Goal: Information Seeking & Learning: Find contact information

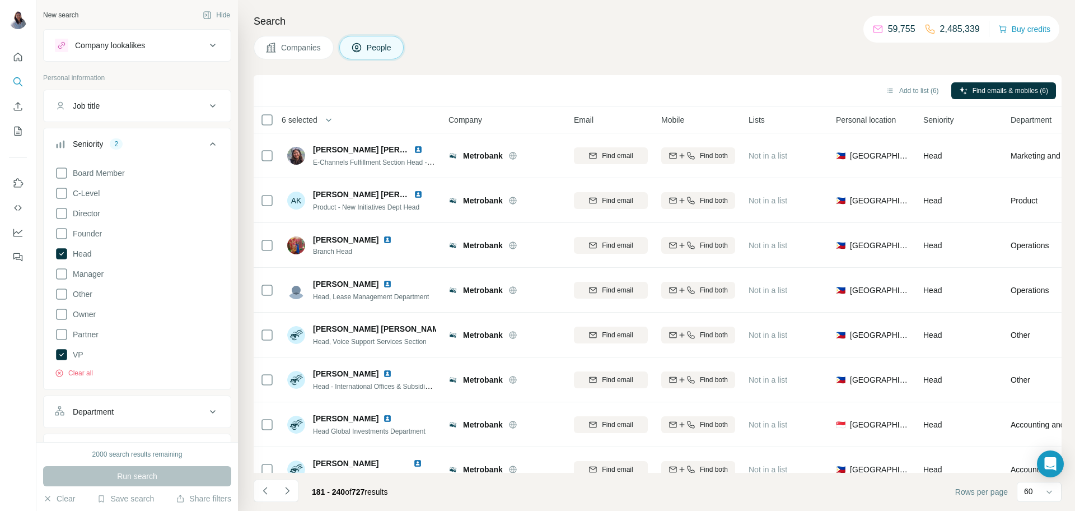
scroll to position [2155, 0]
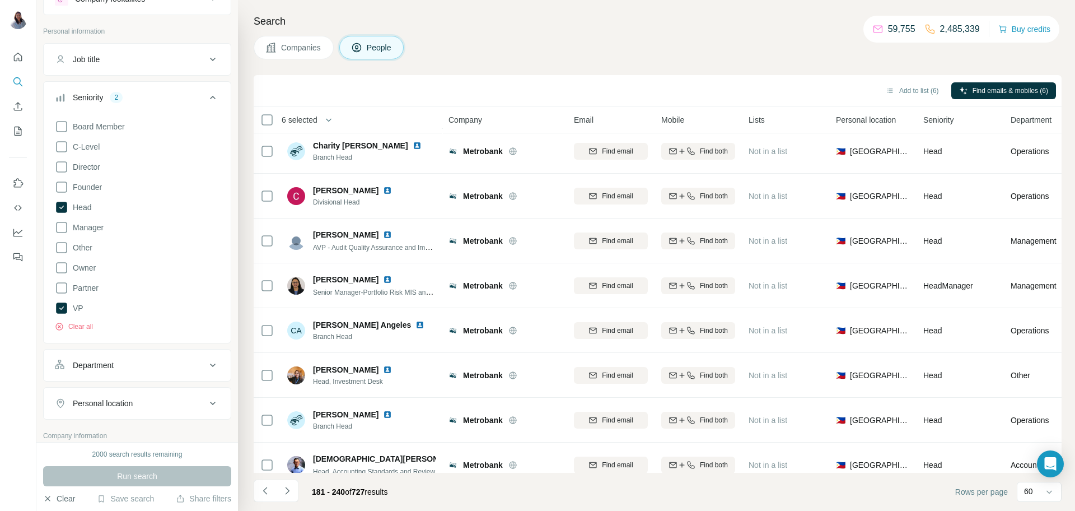
click at [57, 498] on button "Clear" at bounding box center [59, 498] width 32 height 11
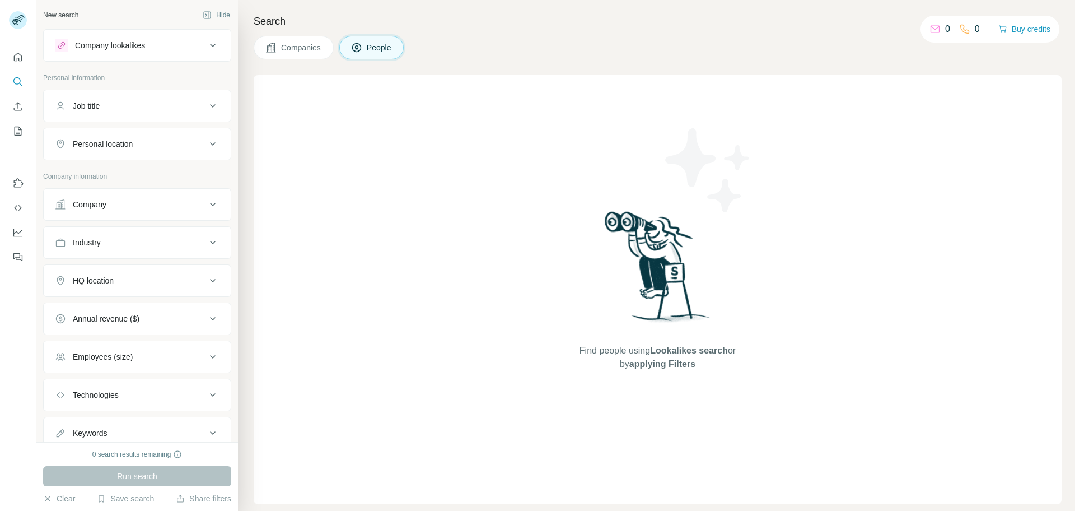
click at [290, 46] on span "Companies" at bounding box center [301, 47] width 41 height 11
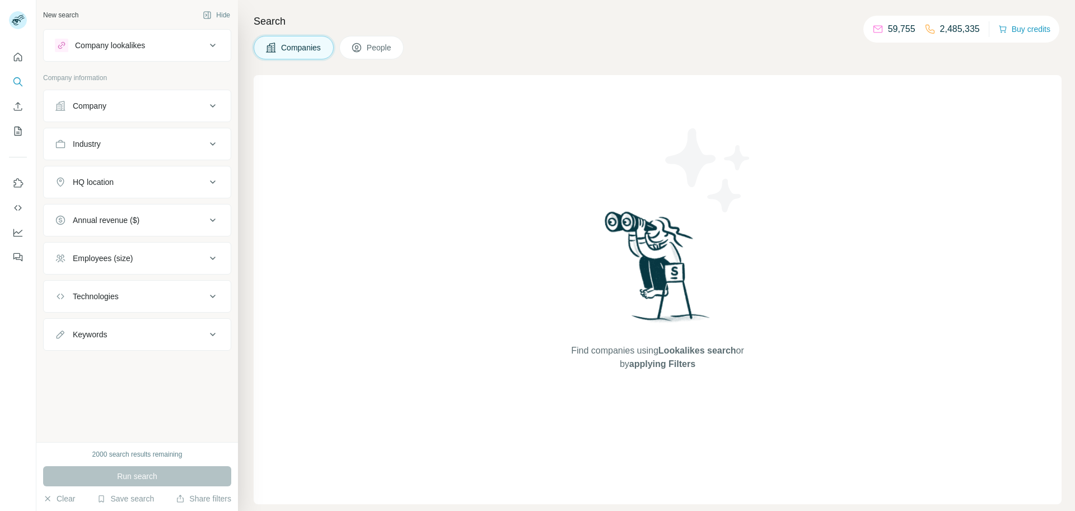
click at [181, 101] on div "Company" at bounding box center [130, 105] width 151 height 11
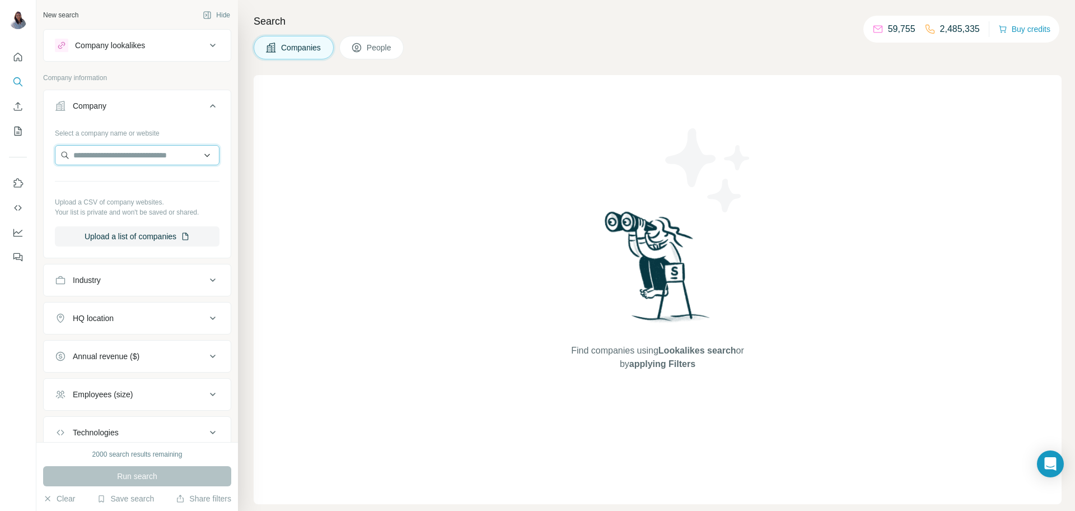
click at [141, 161] on input "text" at bounding box center [137, 155] width 165 height 20
paste input "**********"
type input "**********"
click at [140, 187] on p "[DOMAIN_NAME]" at bounding box center [134, 191] width 95 height 10
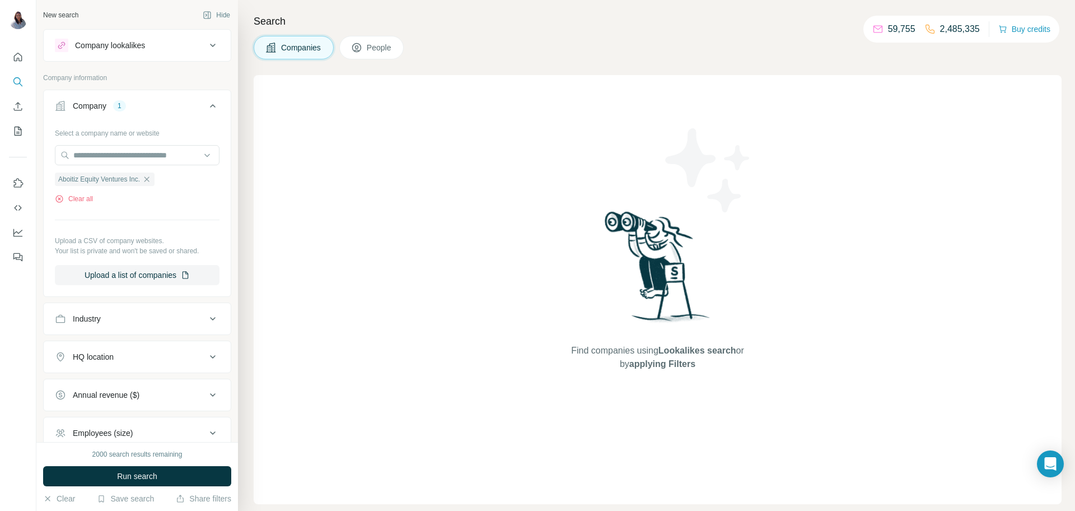
click at [377, 45] on span "People" at bounding box center [380, 47] width 26 height 11
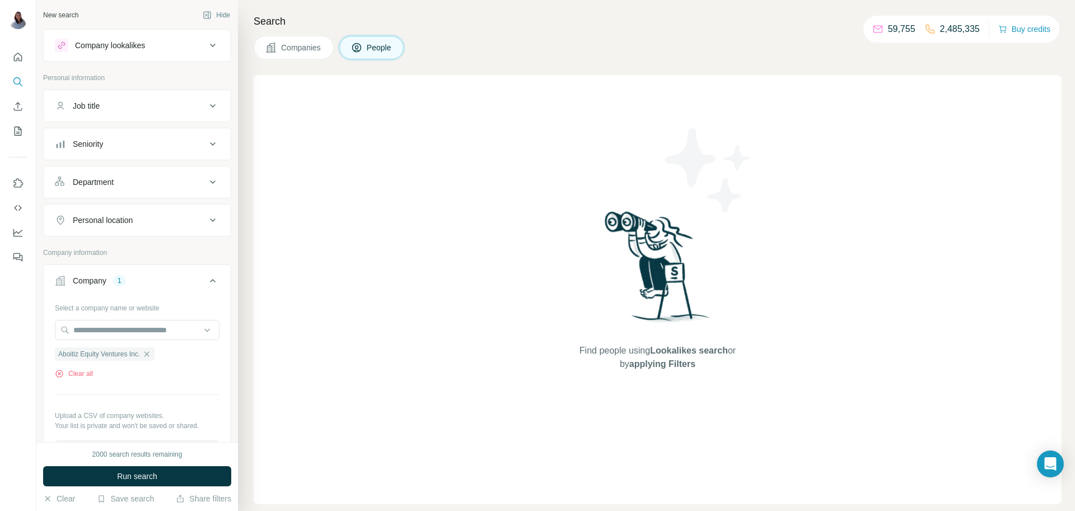
click at [224, 143] on button "Seniority" at bounding box center [137, 143] width 187 height 27
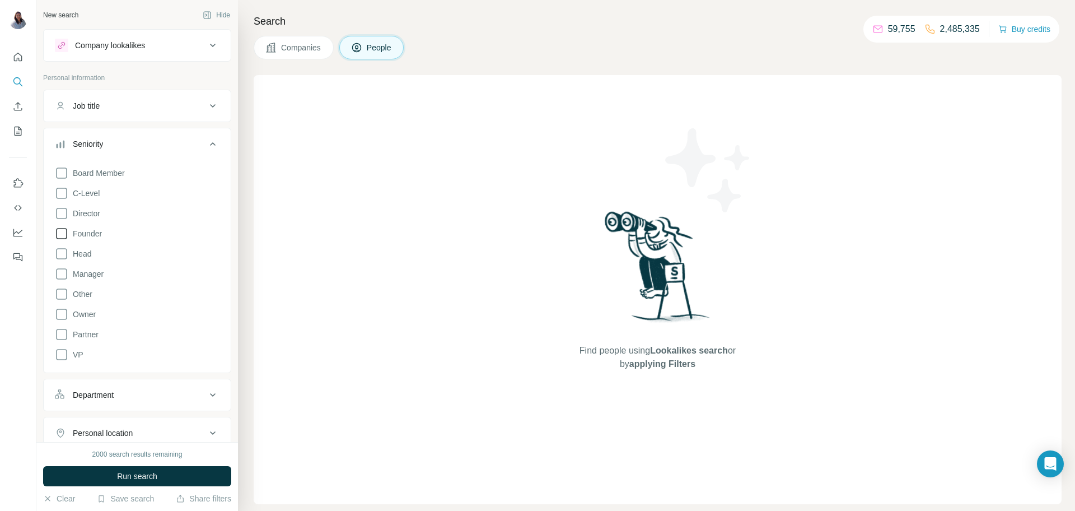
click at [86, 232] on span "Founder" at bounding box center [85, 233] width 34 height 11
click at [74, 247] on label "Head" at bounding box center [73, 253] width 36 height 13
click at [64, 231] on icon at bounding box center [61, 233] width 11 height 11
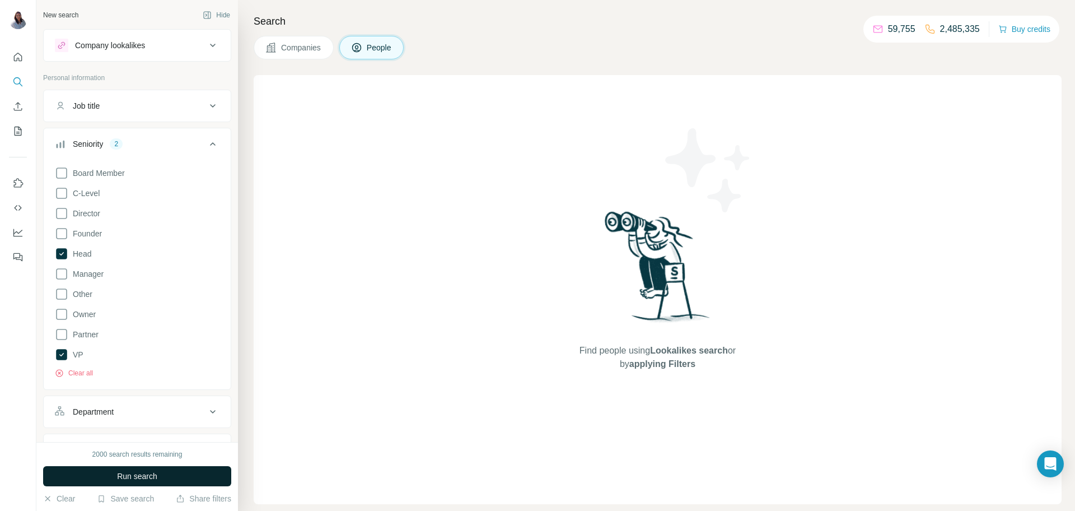
click at [147, 477] on span "Run search" at bounding box center [137, 475] width 40 height 11
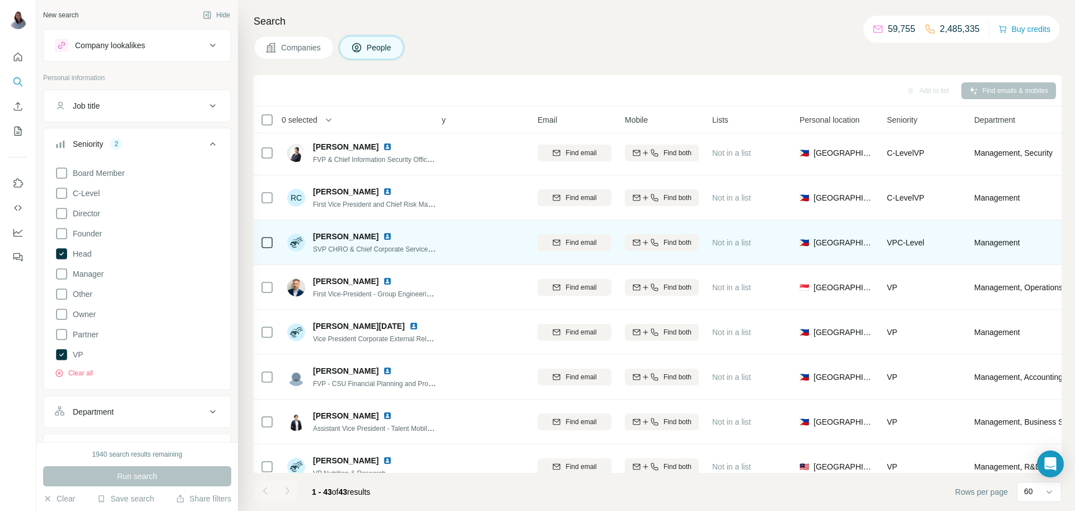
scroll to position [3, 0]
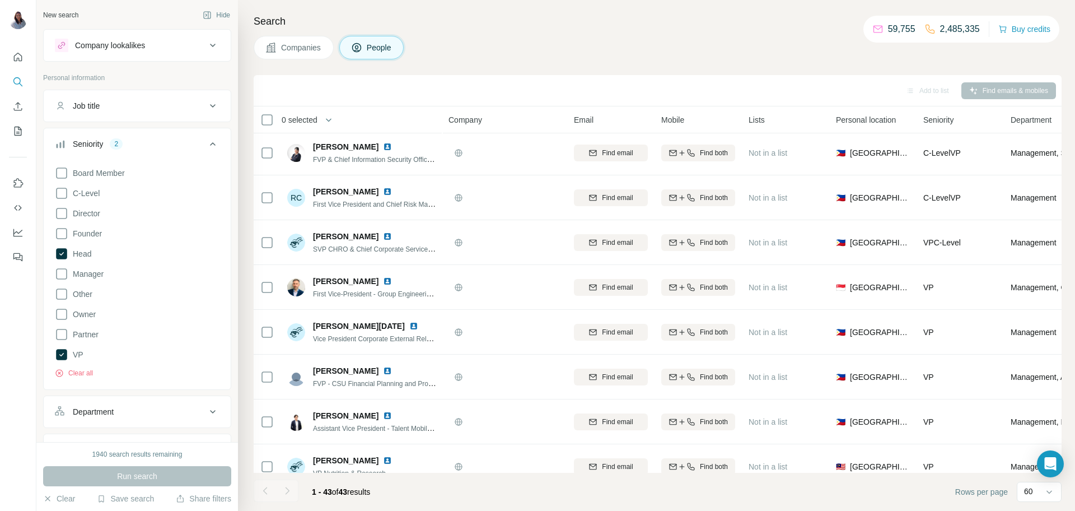
click at [209, 142] on icon at bounding box center [212, 143] width 13 height 13
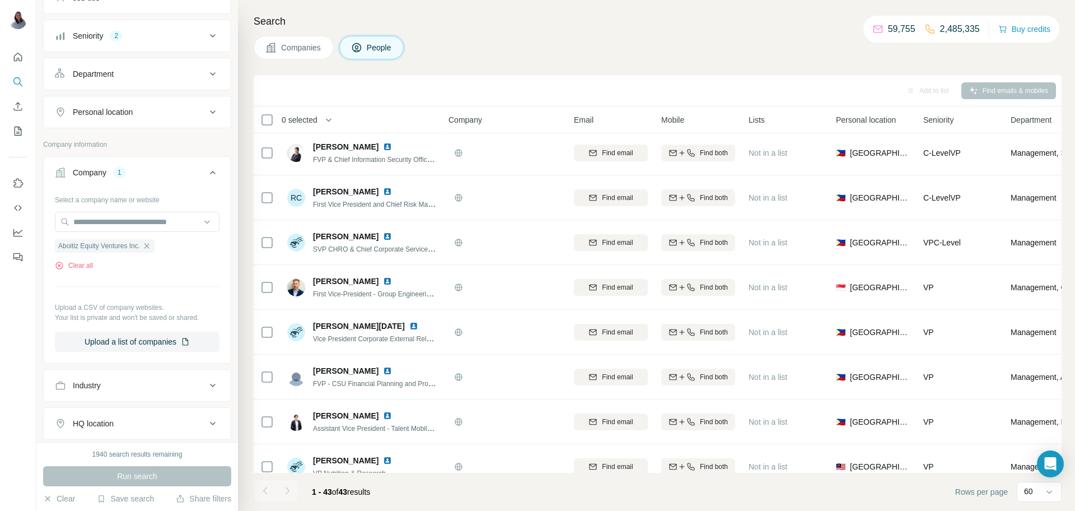
scroll to position [111, 0]
click at [213, 115] on button "Personal location" at bounding box center [137, 108] width 187 height 27
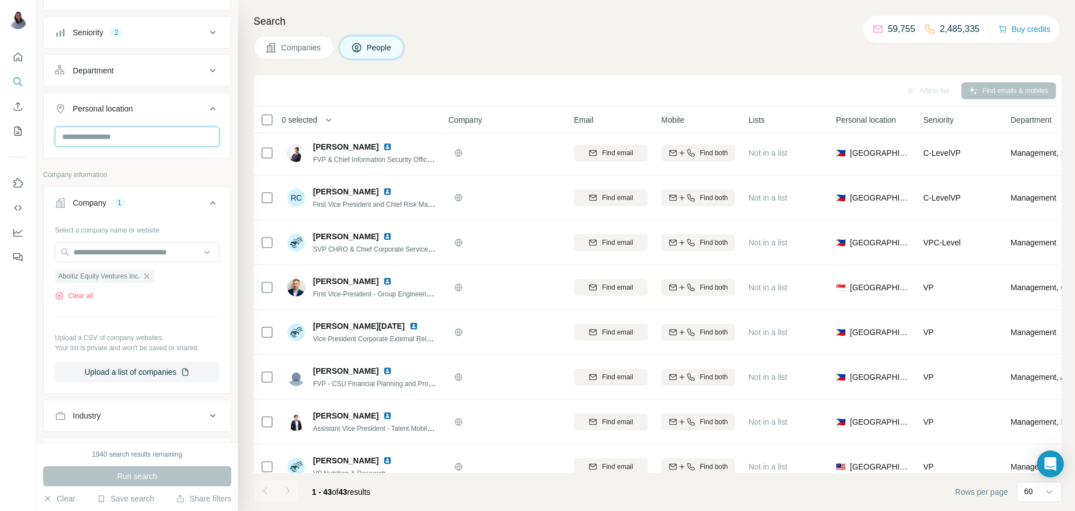
click at [185, 133] on input "text" at bounding box center [137, 137] width 165 height 20
type input "***"
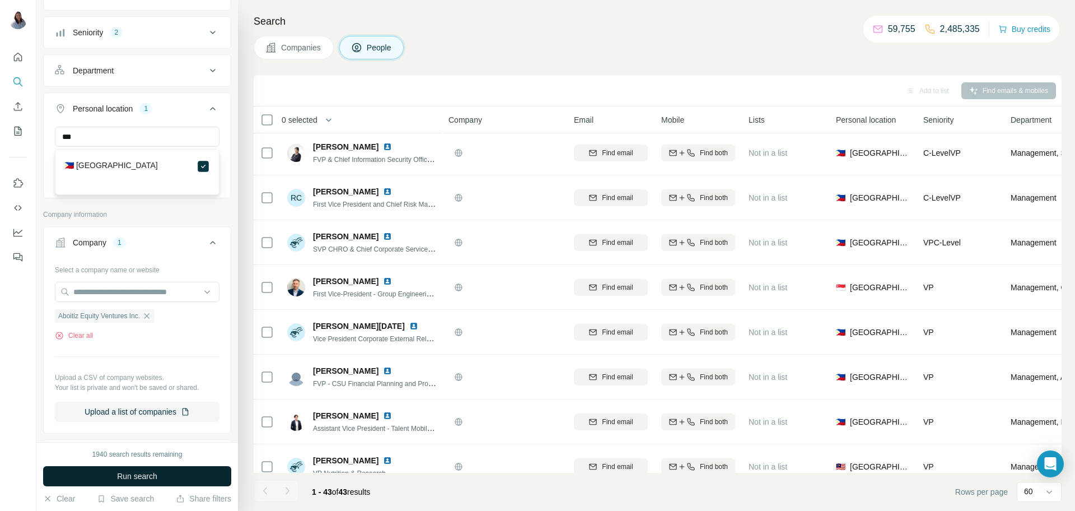
click at [137, 473] on span "Run search" at bounding box center [137, 475] width 40 height 11
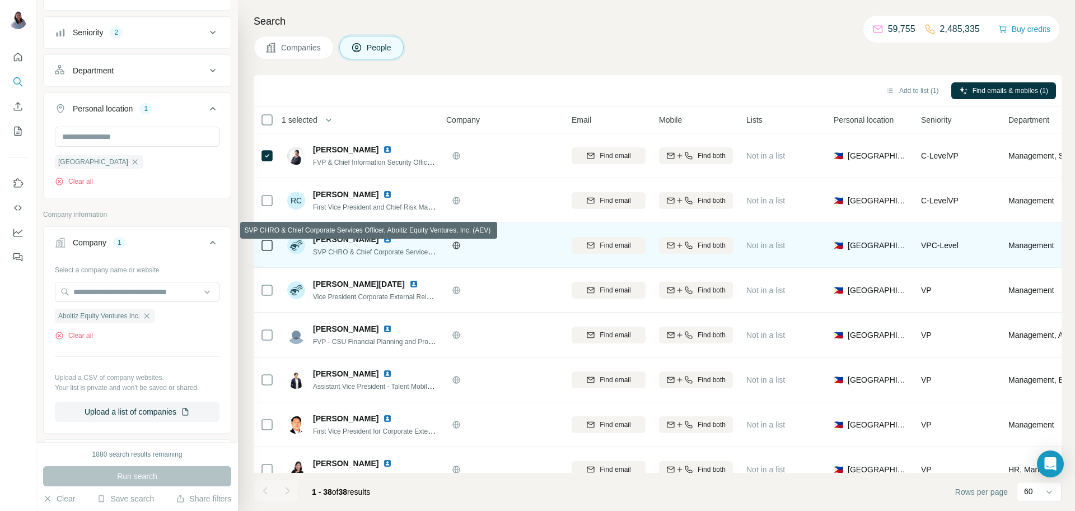
scroll to position [18, 2]
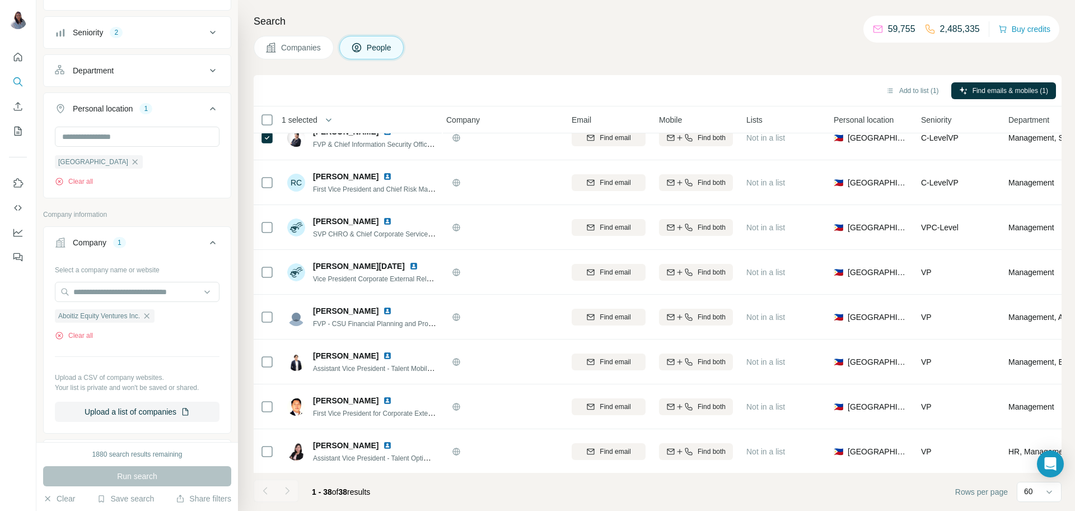
click at [562, 52] on div "Companies People" at bounding box center [658, 48] width 808 height 24
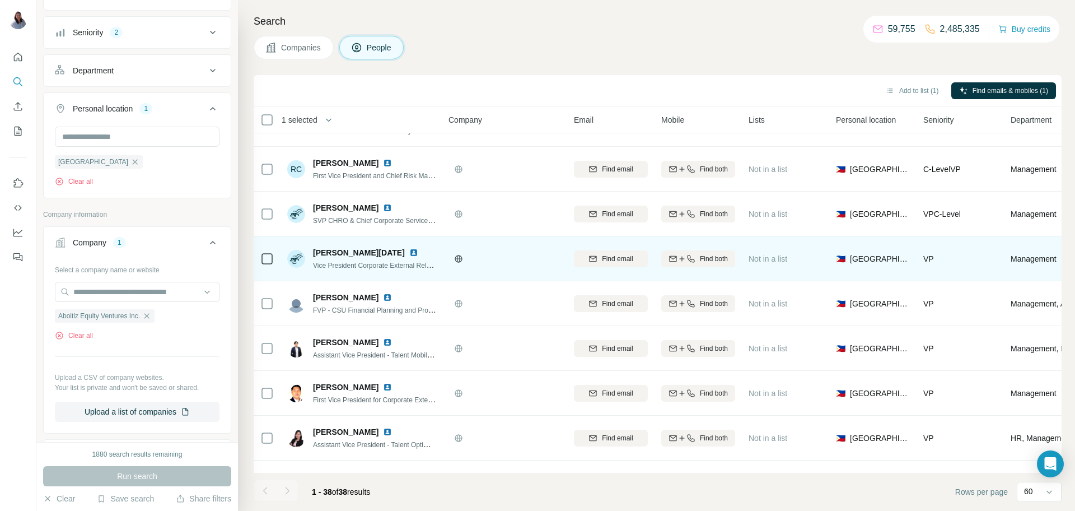
scroll to position [0, 1]
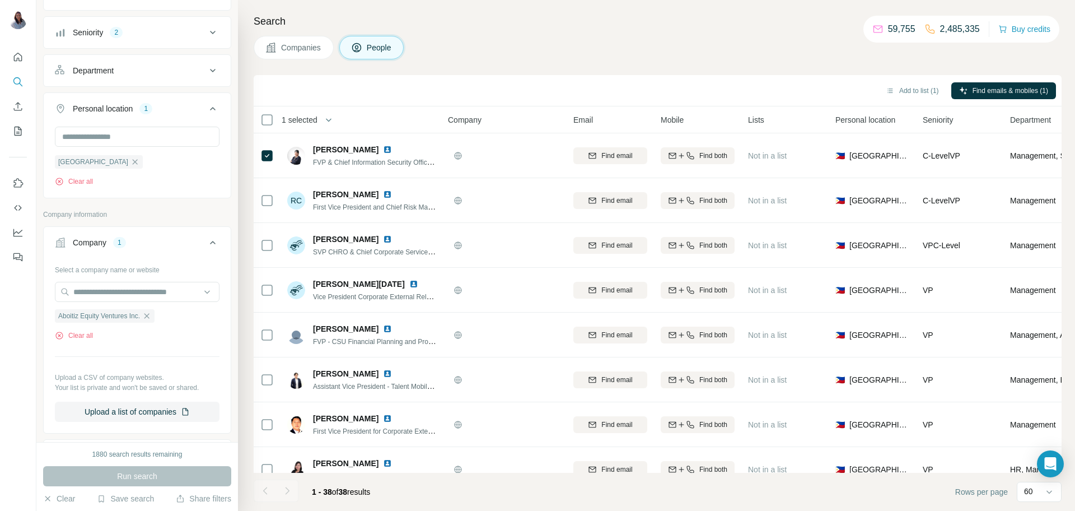
click at [599, 44] on div "Companies People" at bounding box center [658, 48] width 808 height 24
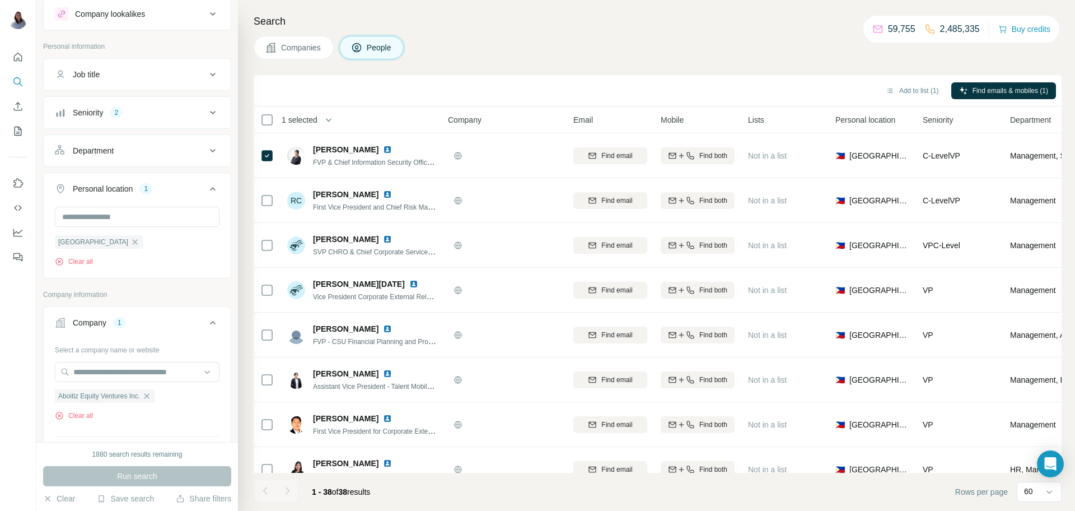
scroll to position [0, 0]
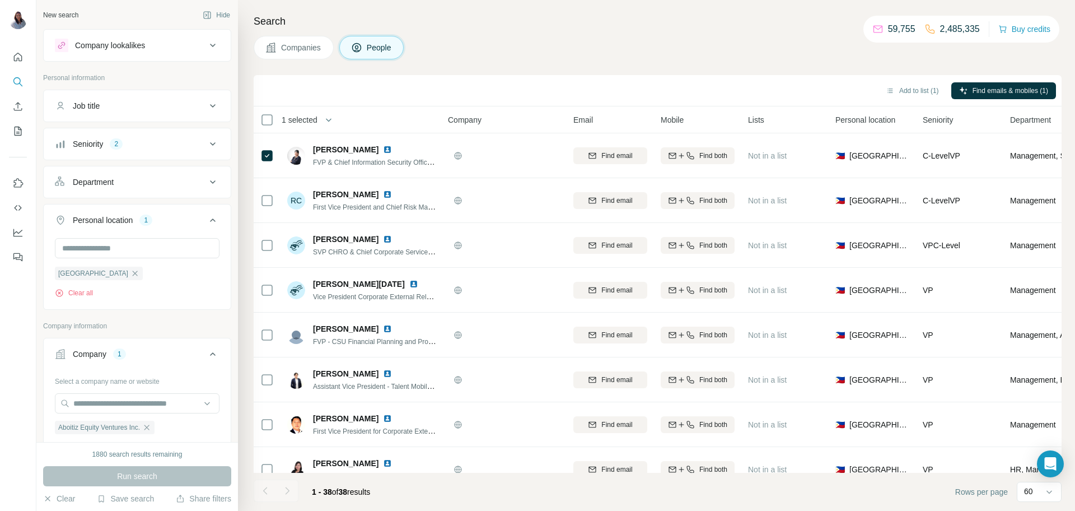
click at [212, 149] on icon at bounding box center [212, 143] width 13 height 13
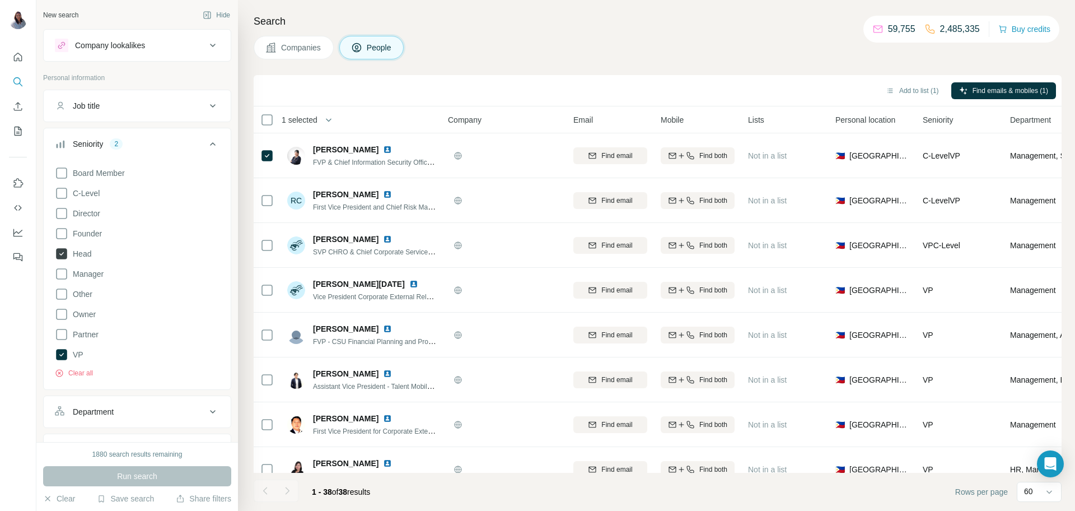
click at [59, 258] on icon at bounding box center [61, 253] width 11 height 11
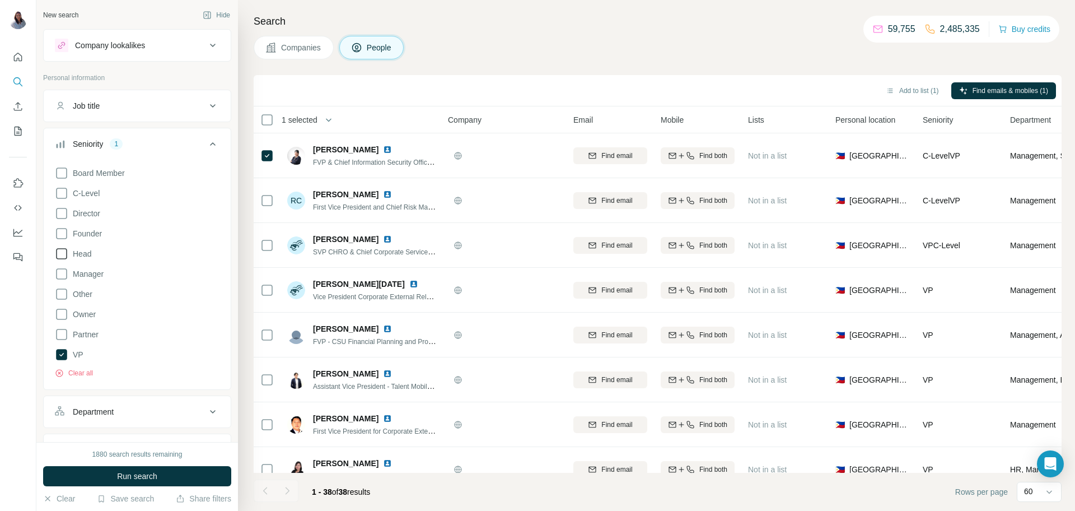
click at [59, 258] on icon at bounding box center [61, 253] width 13 height 13
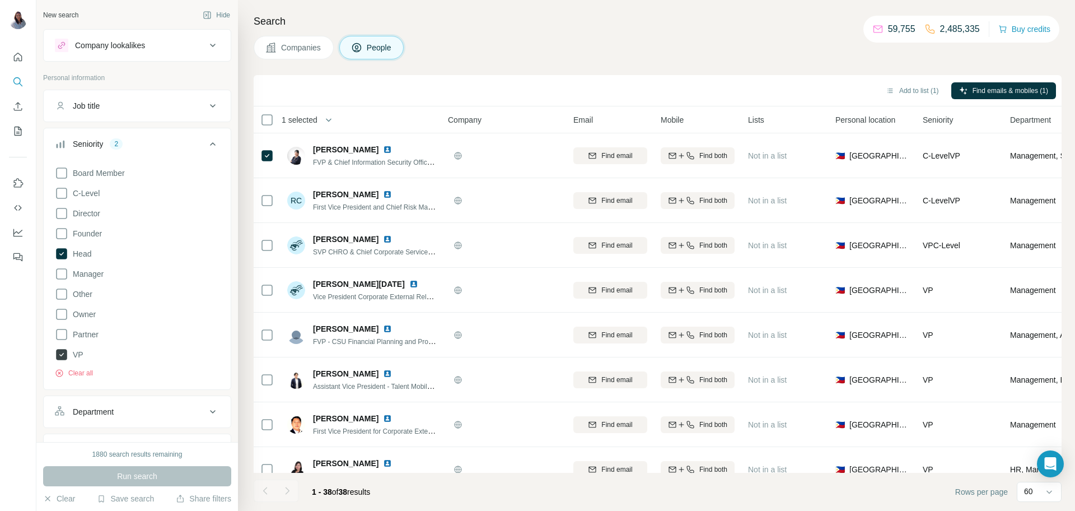
click at [60, 352] on icon at bounding box center [61, 354] width 11 height 11
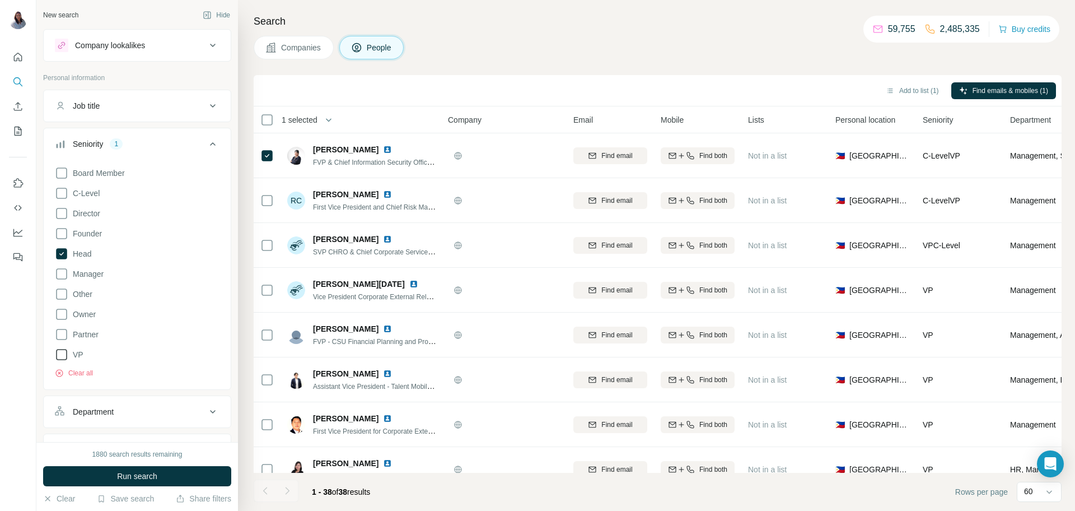
click at [60, 359] on icon at bounding box center [61, 354] width 13 height 13
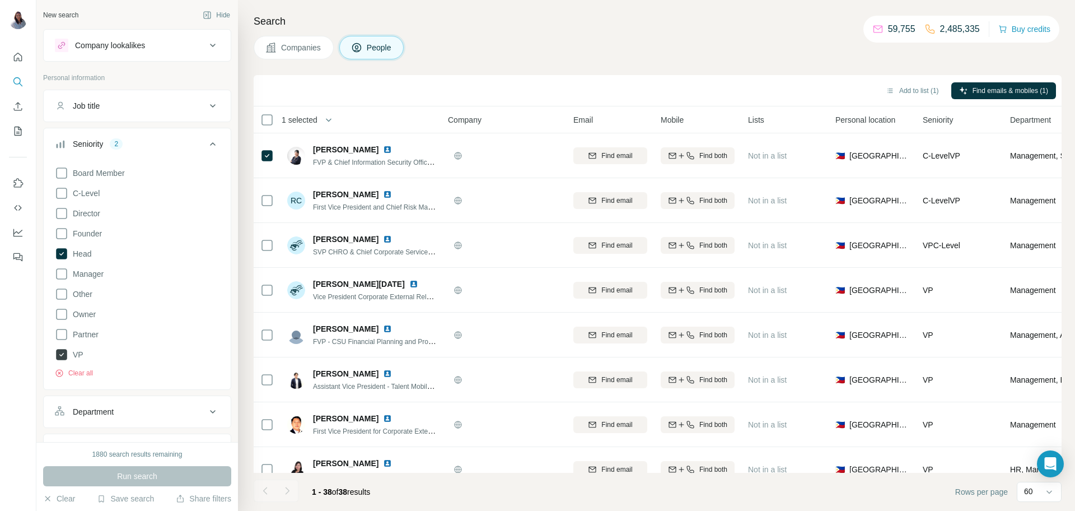
click at [57, 355] on icon at bounding box center [61, 354] width 11 height 11
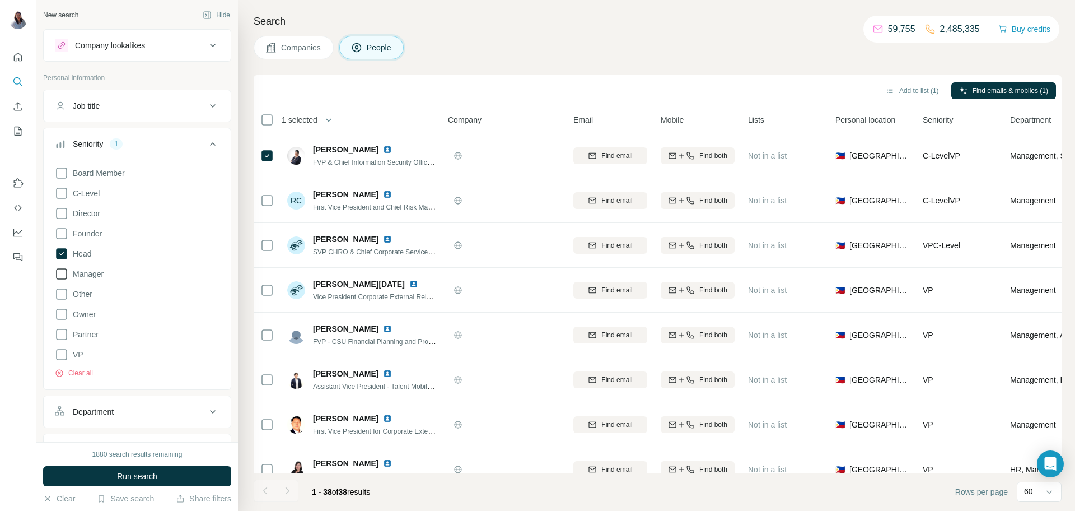
click at [66, 277] on icon at bounding box center [61, 273] width 13 height 13
click at [156, 470] on span "Run search" at bounding box center [137, 475] width 40 height 11
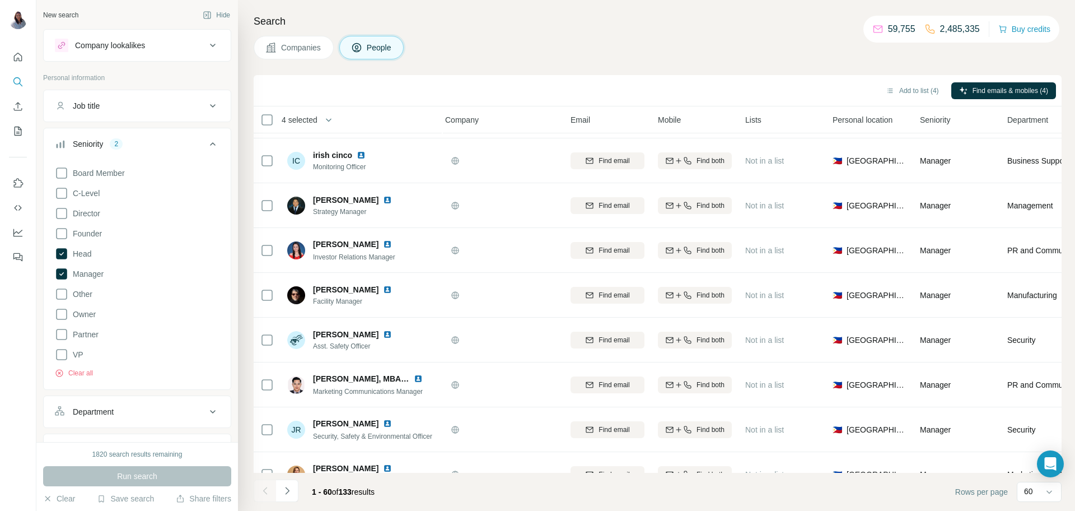
scroll to position [2349, 3]
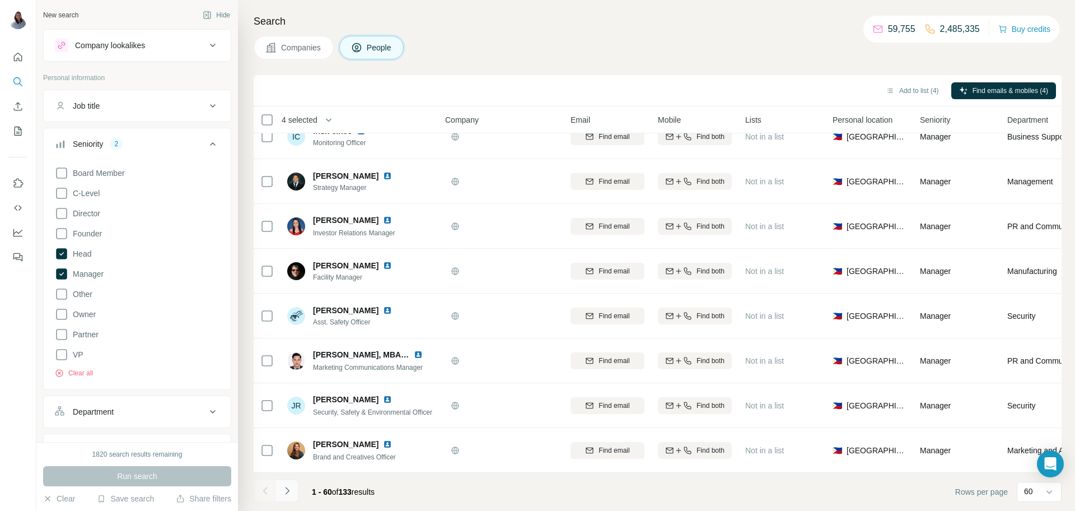
click at [288, 497] on button "Navigate to next page" at bounding box center [287, 490] width 22 height 22
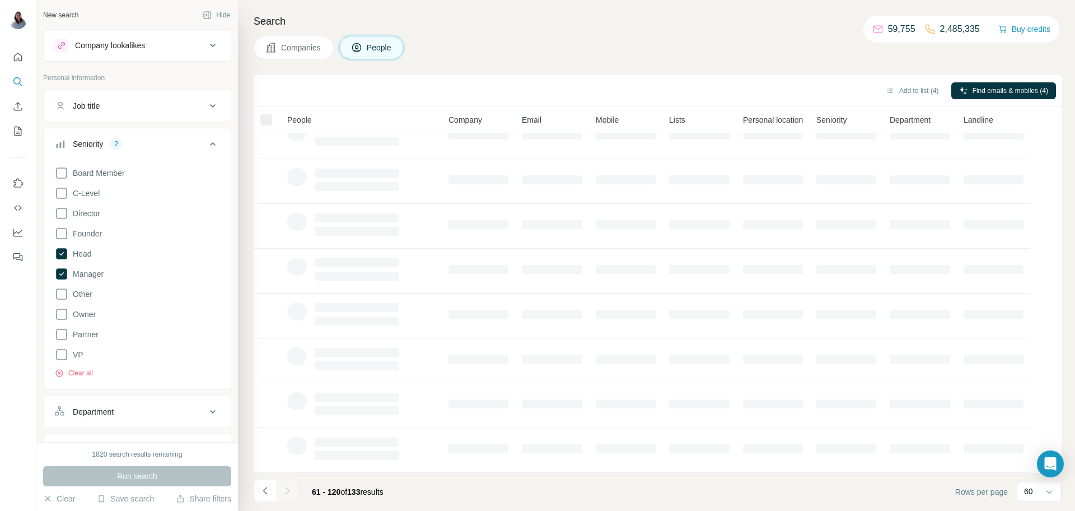
scroll to position [109, 0]
click at [400, 93] on div "Add to list (4) Find emails & mobiles (4)" at bounding box center [657, 91] width 797 height 20
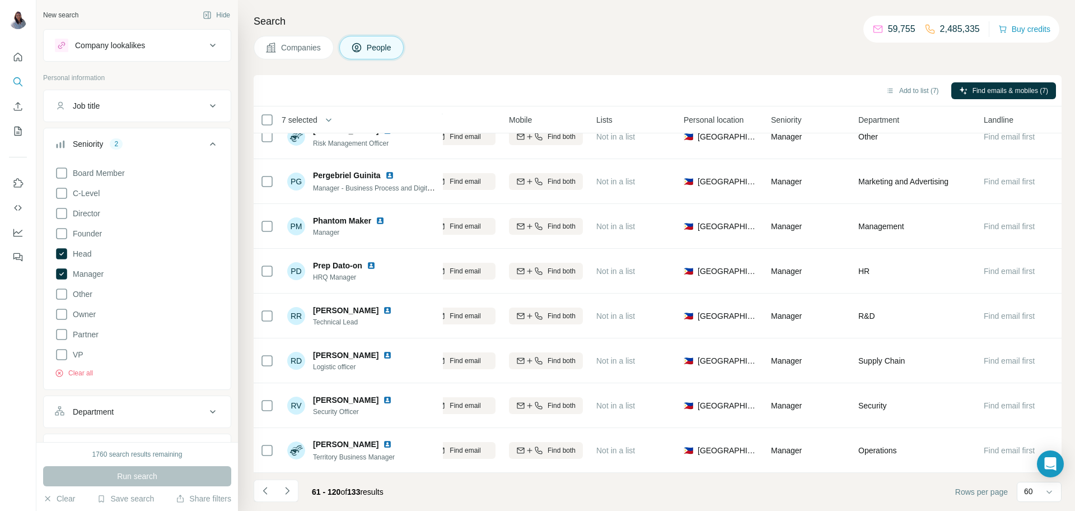
scroll to position [2349, 153]
click at [290, 489] on icon "Navigate to next page" at bounding box center [287, 490] width 11 height 11
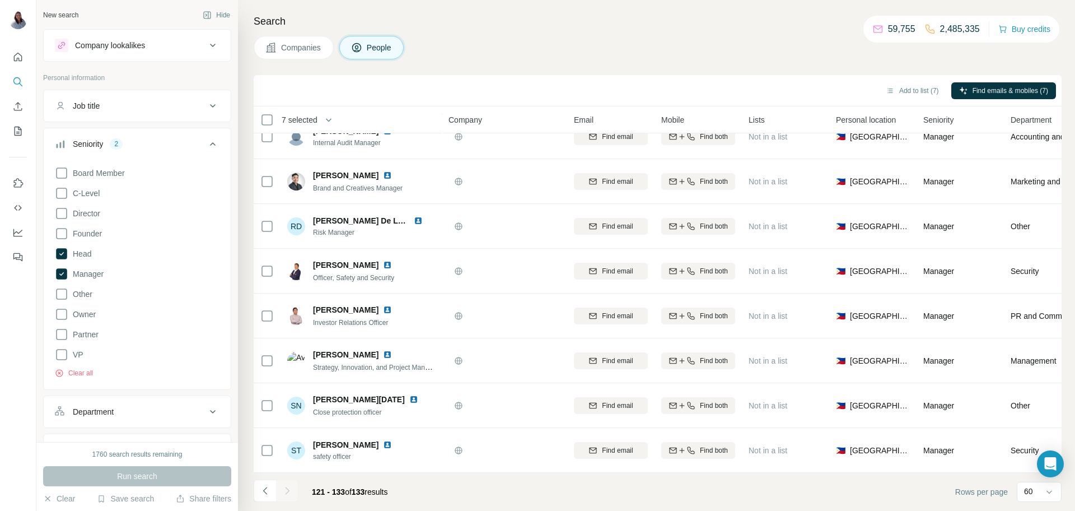
scroll to position [243, 0]
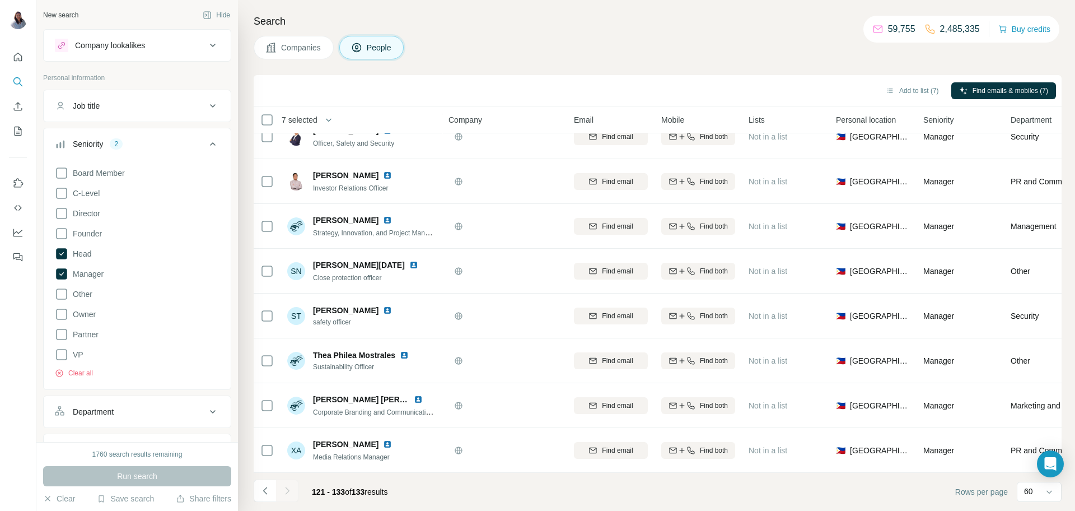
click at [664, 38] on div "Companies People" at bounding box center [658, 48] width 808 height 24
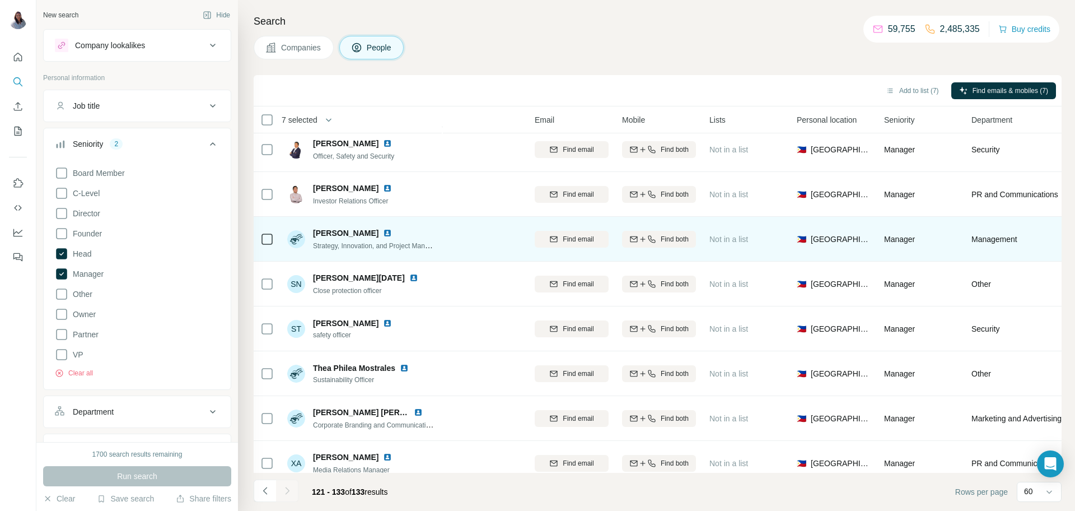
scroll to position [243, 39]
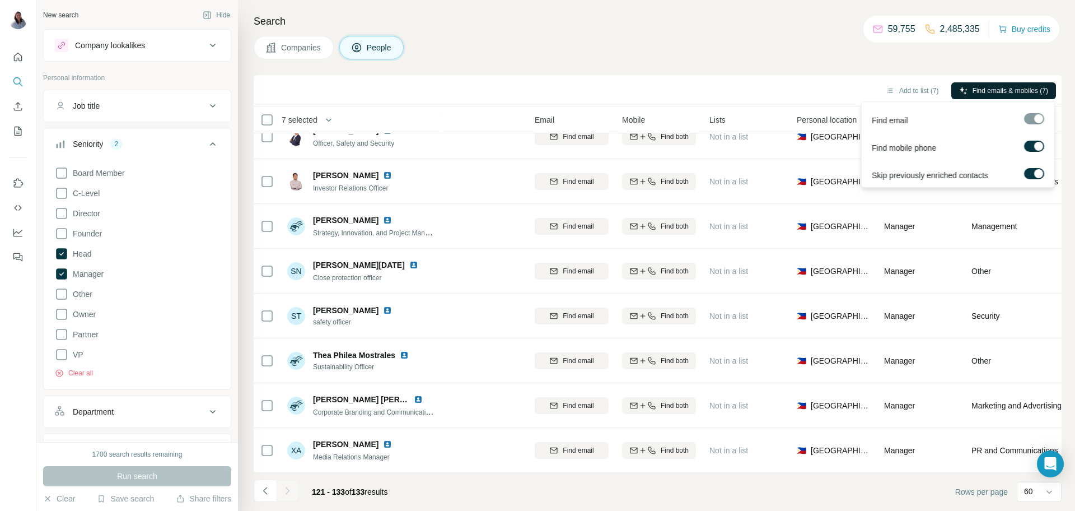
click at [991, 86] on span "Find emails & mobiles (7)" at bounding box center [1011, 91] width 76 height 10
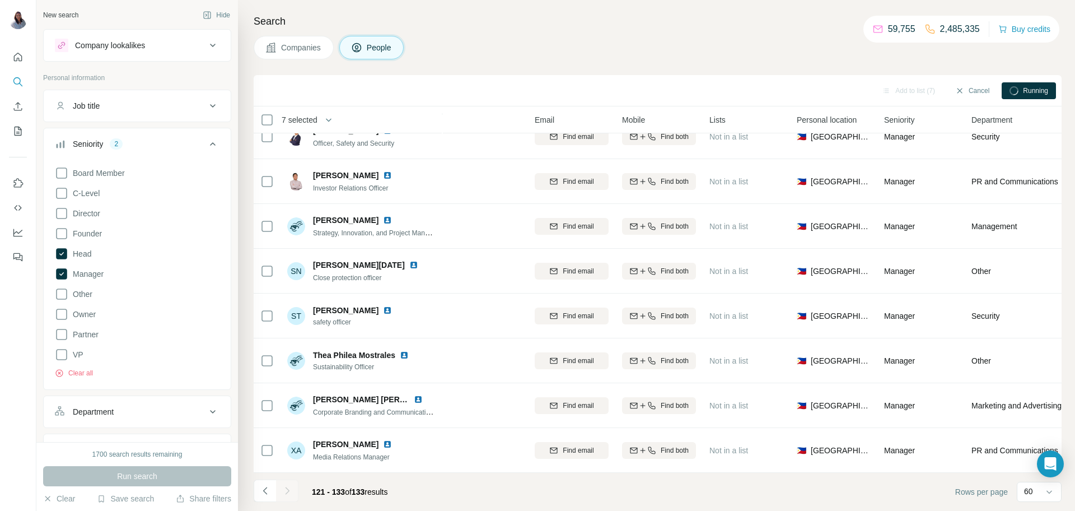
click at [664, 41] on div "Companies People" at bounding box center [658, 48] width 808 height 24
click at [640, 52] on div "Companies People" at bounding box center [658, 48] width 808 height 24
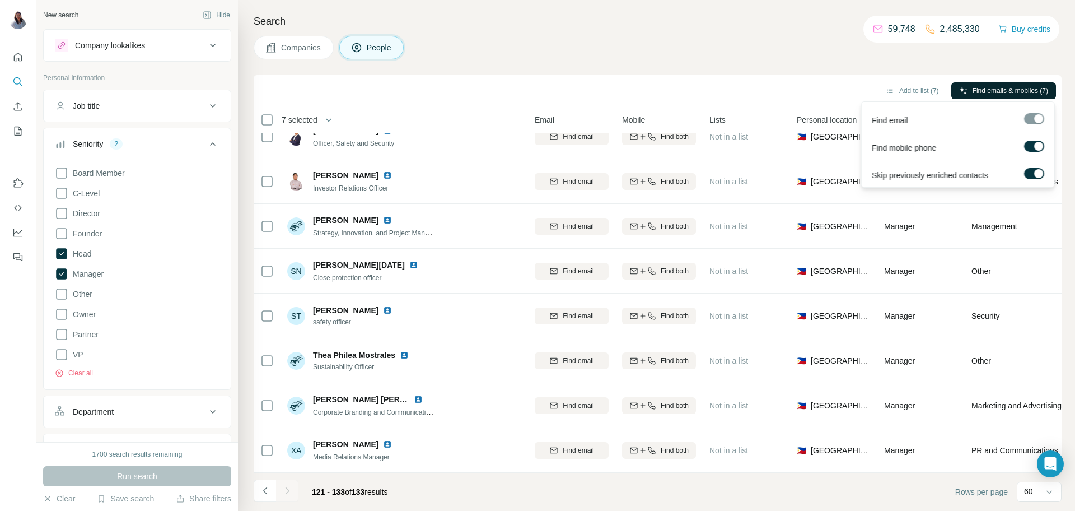
click at [1005, 92] on span "Find emails & mobiles (7)" at bounding box center [1011, 91] width 76 height 10
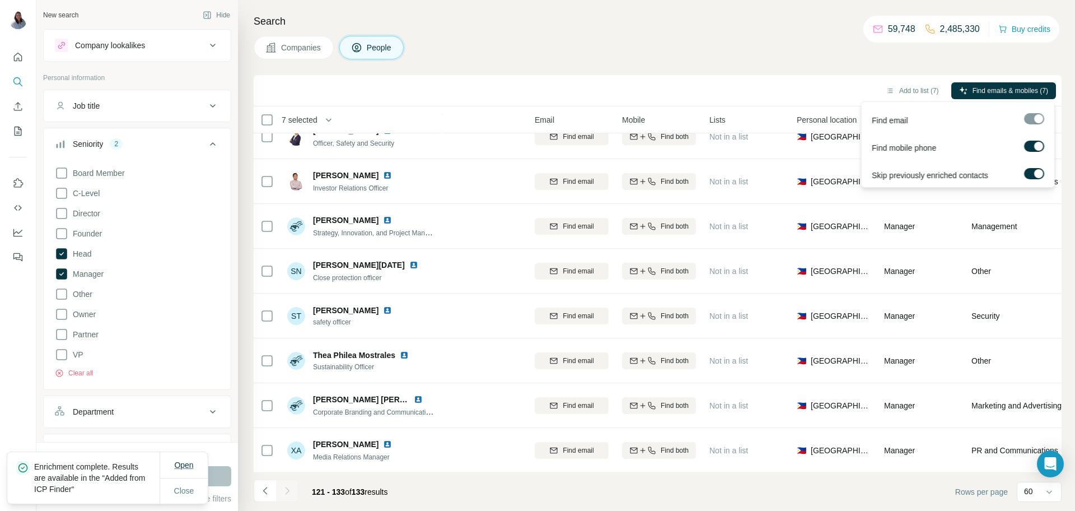
click at [180, 470] on span "Open" at bounding box center [183, 464] width 19 height 11
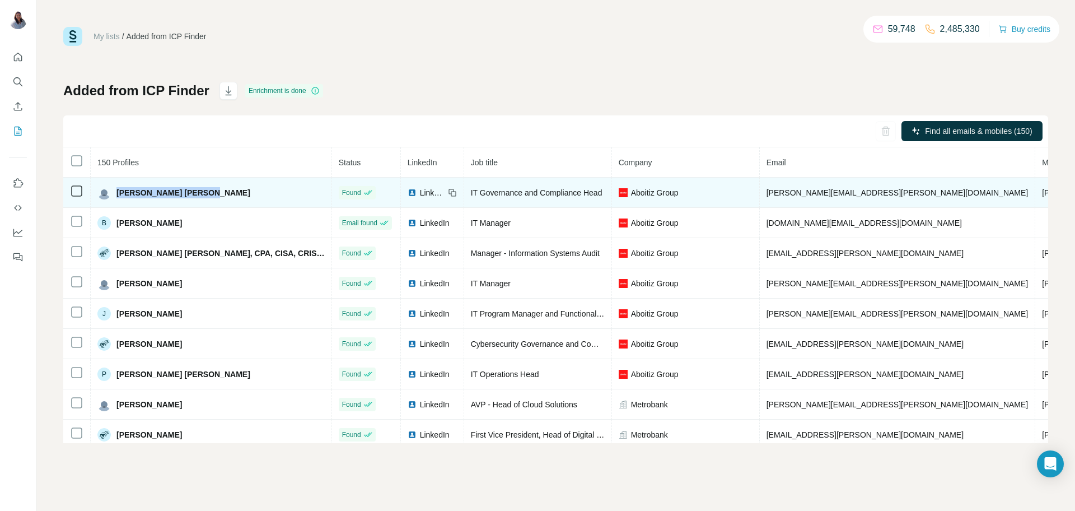
drag, startPoint x: 215, startPoint y: 194, endPoint x: 116, endPoint y: 194, distance: 98.0
click at [116, 194] on div "[PERSON_NAME] [PERSON_NAME]" at bounding box center [210, 192] width 227 height 13
copy span "[PERSON_NAME] [PERSON_NAME]"
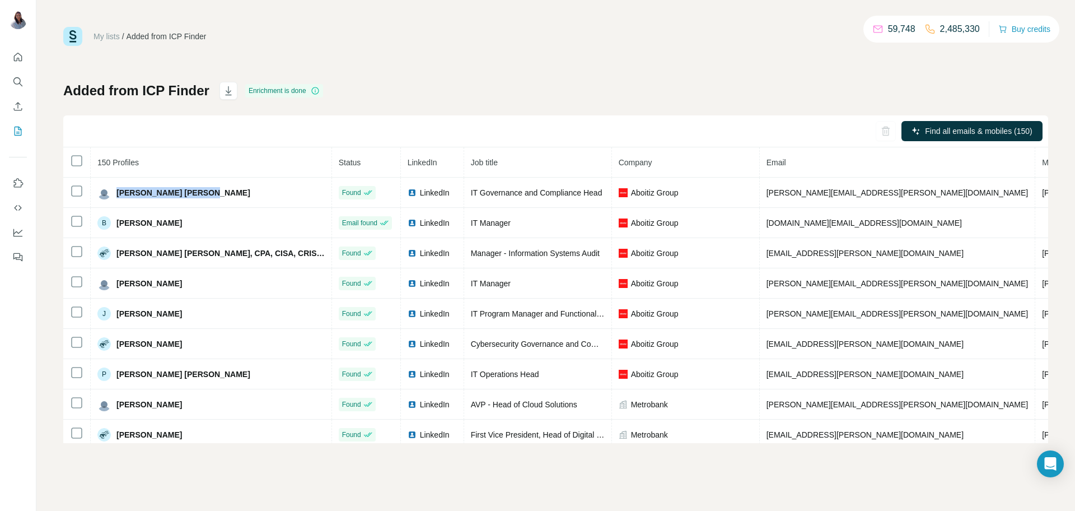
copy span "[PERSON_NAME] [PERSON_NAME]"
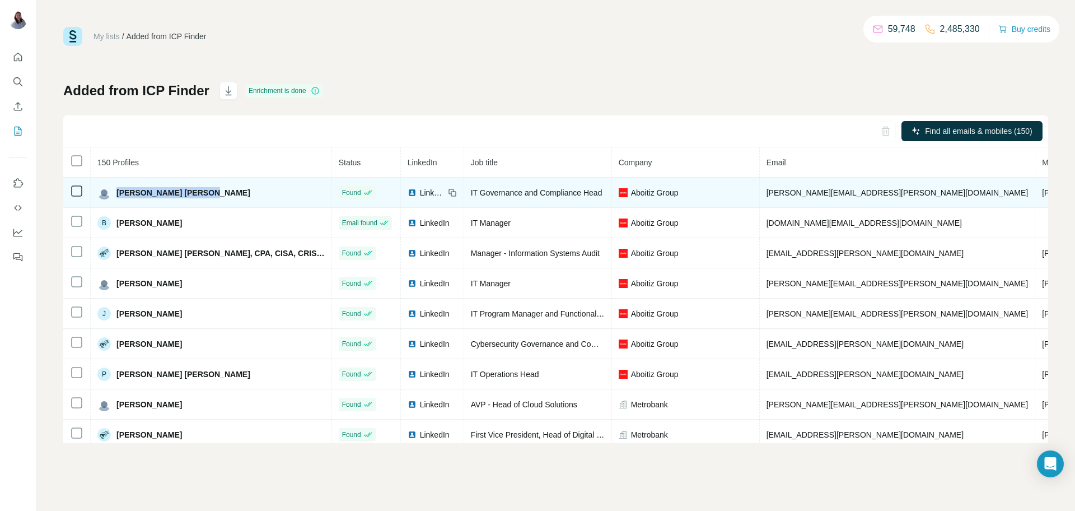
click at [767, 197] on span "ann.arribas@aboitiz.com" at bounding box center [898, 192] width 262 height 9
copy span "ann.arribas@aboitiz.com"
click at [1042, 192] on span "+639176317806" at bounding box center [1077, 192] width 71 height 9
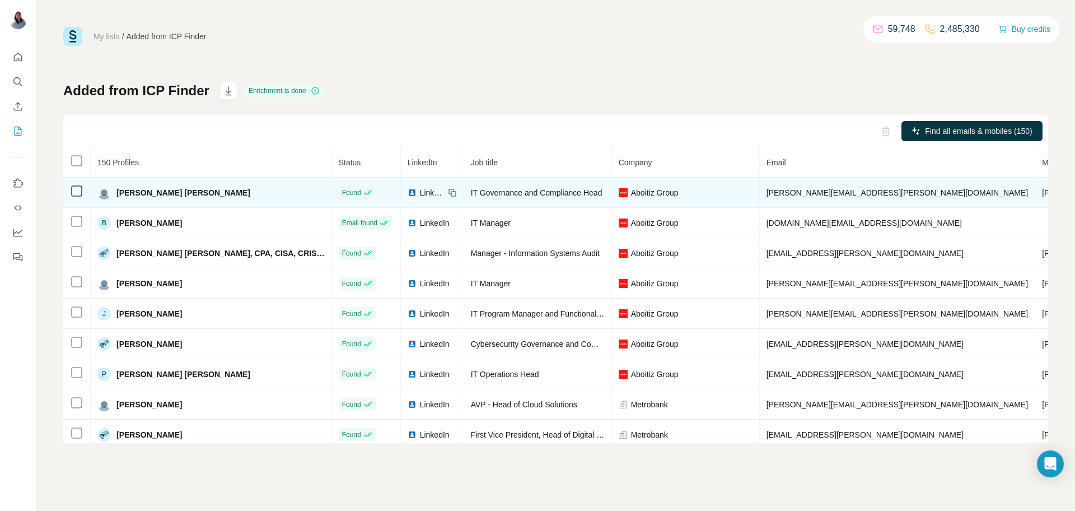
click at [1042, 192] on span "+639176317806" at bounding box center [1077, 192] width 71 height 9
copy span "+639176317806"
